Goal: Navigation & Orientation: Find specific page/section

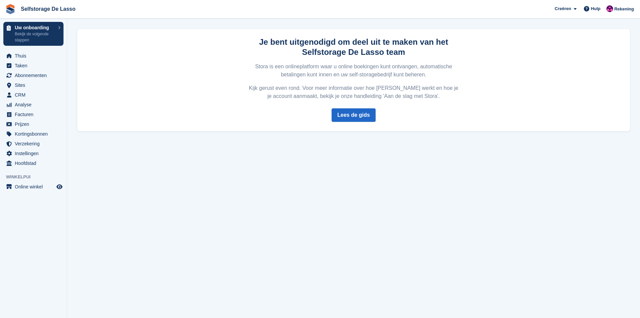
click at [521, 93] on div "Je bent uitgenodigd om deel uit te maken van het Selfstorage De Lasso team Stor…" at bounding box center [353, 80] width 553 height 102
click at [354, 116] on link "Lees de gids" at bounding box center [354, 114] width 44 height 13
click at [23, 57] on span "Thuis" at bounding box center [35, 55] width 40 height 9
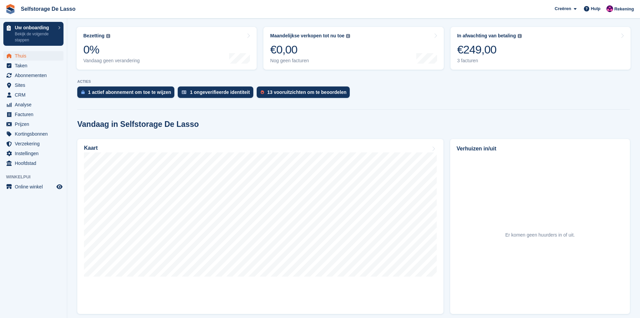
scroll to position [67, 0]
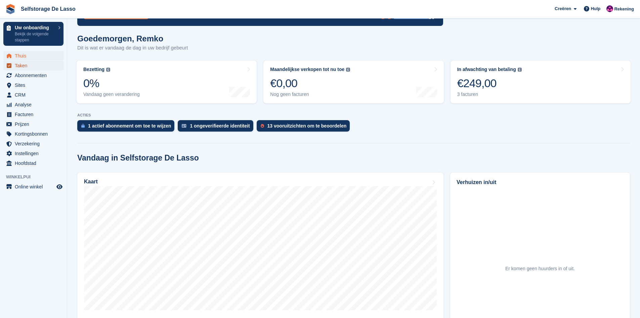
click at [20, 68] on span "Taken" at bounding box center [35, 65] width 40 height 9
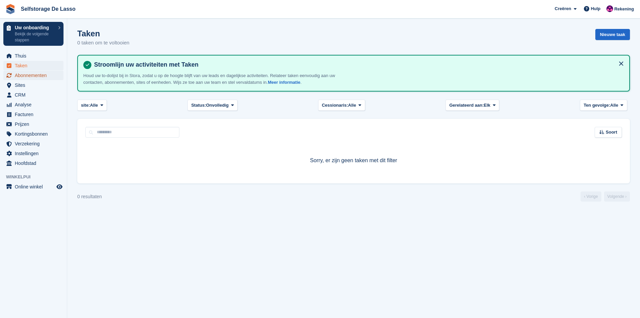
click at [26, 78] on span "Abonnementen" at bounding box center [35, 75] width 40 height 9
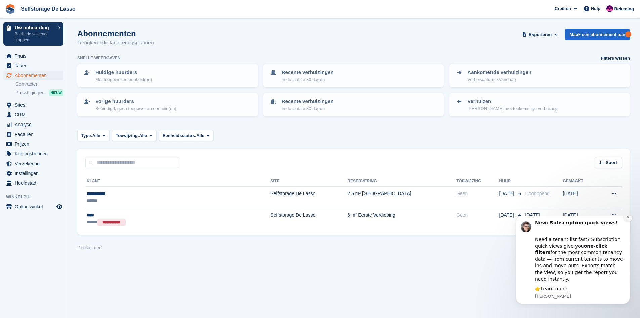
click at [628, 218] on icon "Dismiss notification" at bounding box center [628, 217] width 2 height 2
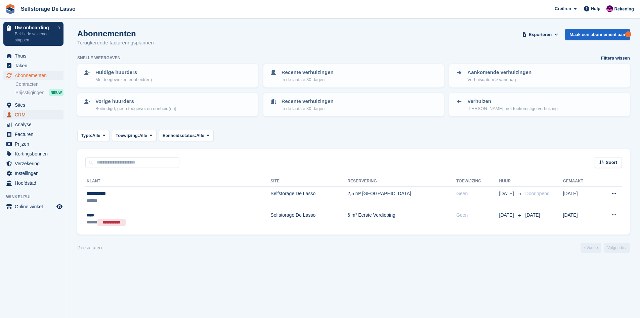
click at [18, 114] on span "CRM" at bounding box center [35, 114] width 40 height 9
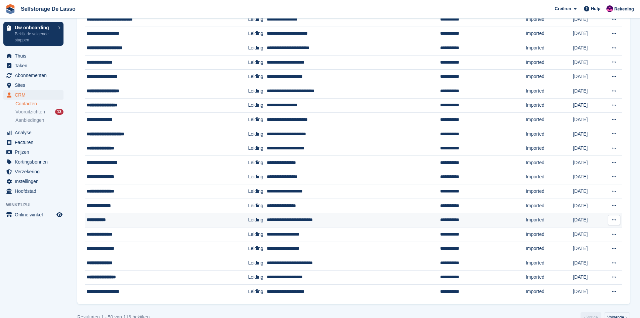
scroll to position [519, 0]
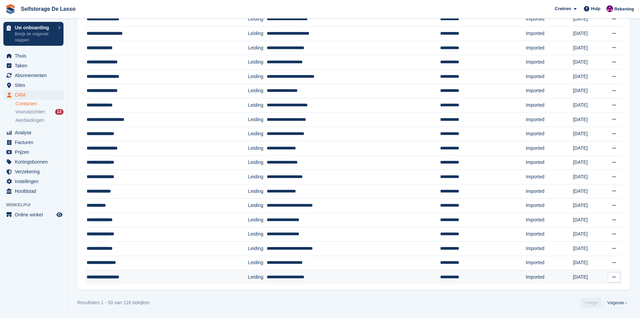
click at [267, 277] on td "**********" at bounding box center [353, 277] width 173 height 14
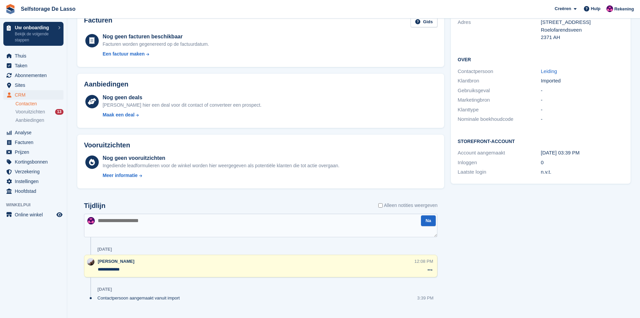
scroll to position [114, 0]
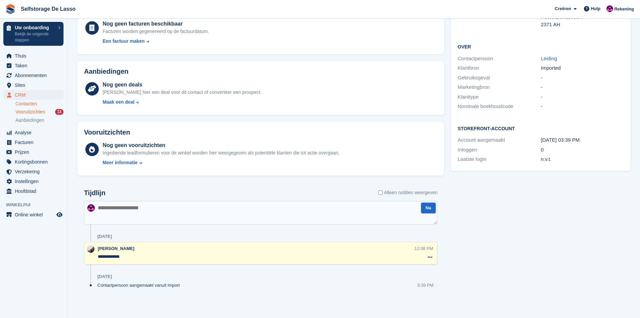
click at [35, 113] on span "Vooruitzichten" at bounding box center [30, 112] width 30 height 6
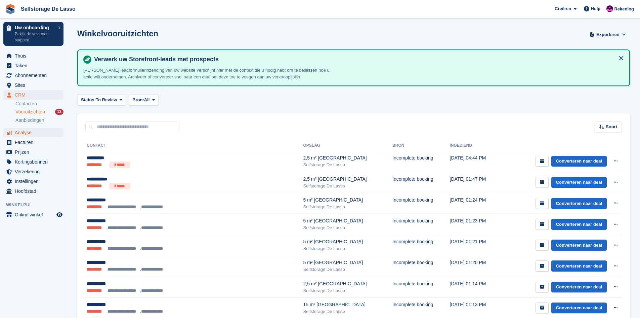
click at [24, 134] on span "Analyse" at bounding box center [35, 132] width 40 height 9
